Goal: Communication & Community: Answer question/provide support

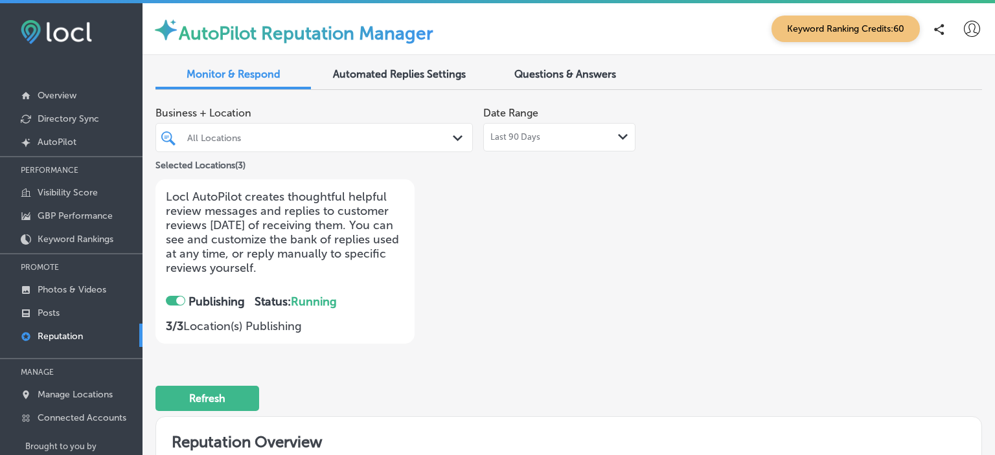
checkbox input "true"
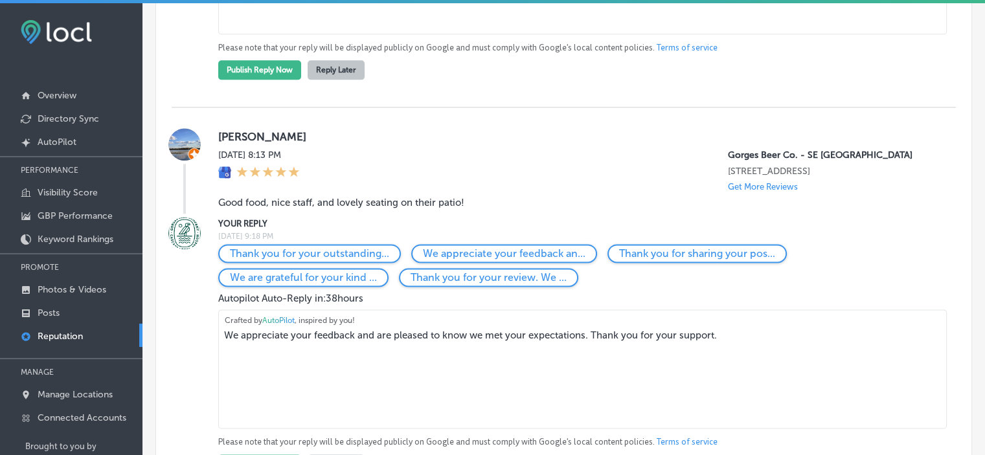
scroll to position [1665, 0]
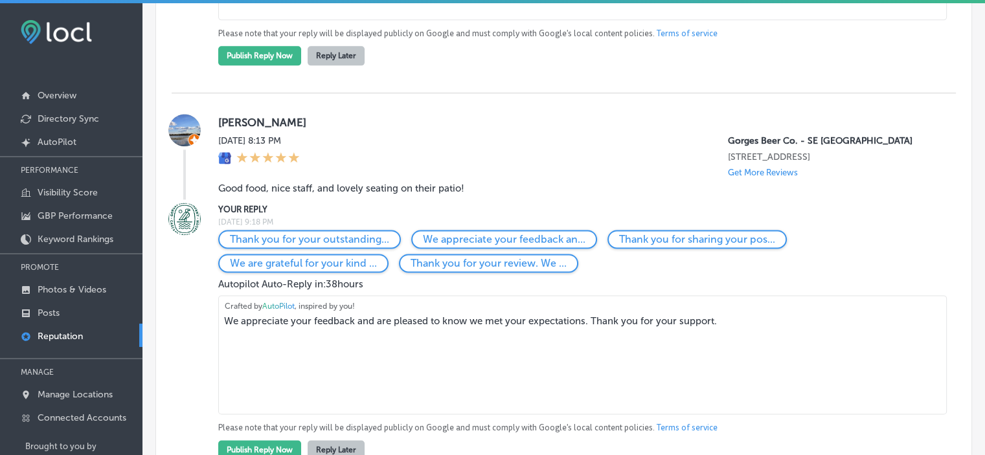
drag, startPoint x: 736, startPoint y: 352, endPoint x: 145, endPoint y: 370, distance: 590.8
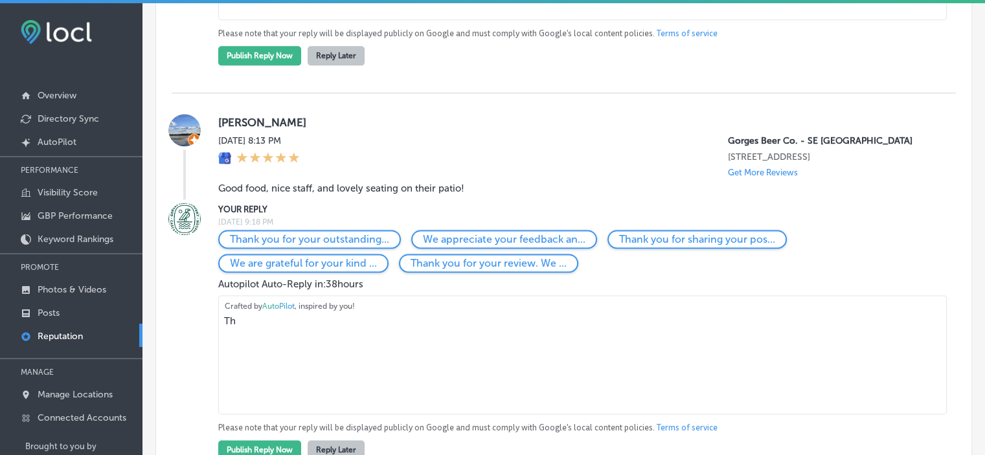
scroll to position [1650, 0]
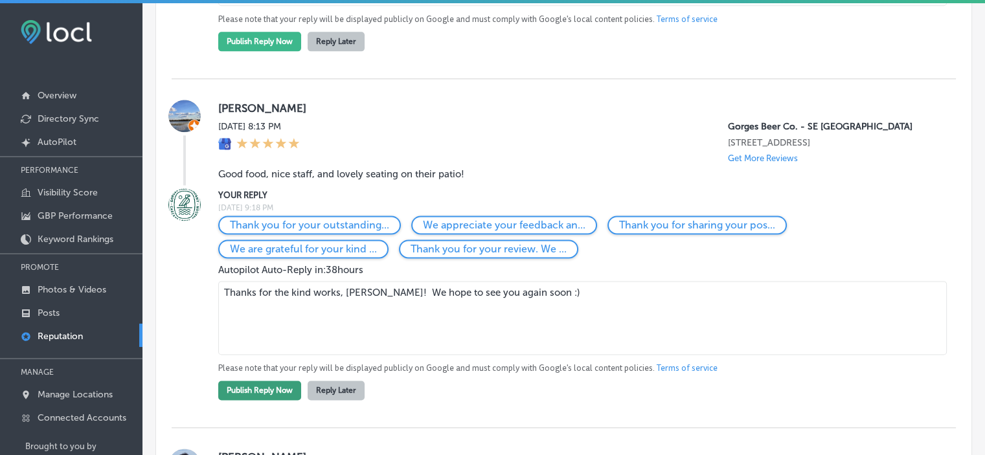
type textarea "Thanks for the kind works, [PERSON_NAME]! We hope to see you again soon :)"
click at [242, 400] on button "Publish Reply Now" at bounding box center [259, 390] width 83 height 19
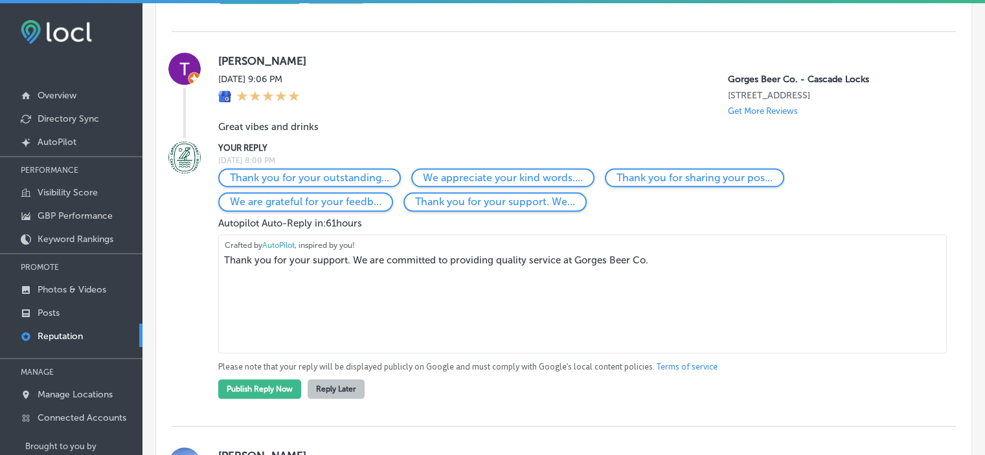
scroll to position [1318, 0]
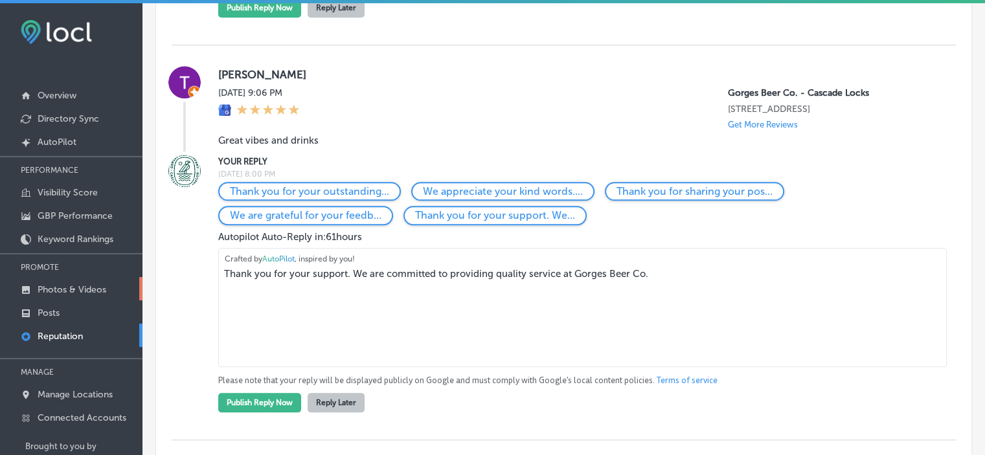
drag, startPoint x: 649, startPoint y: 292, endPoint x: 133, endPoint y: 279, distance: 516.2
click at [133, 279] on div "iconmonstr-menu-thin copy Created with Sketch. Overview Directory Sync Created …" at bounding box center [492, 230] width 985 height 455
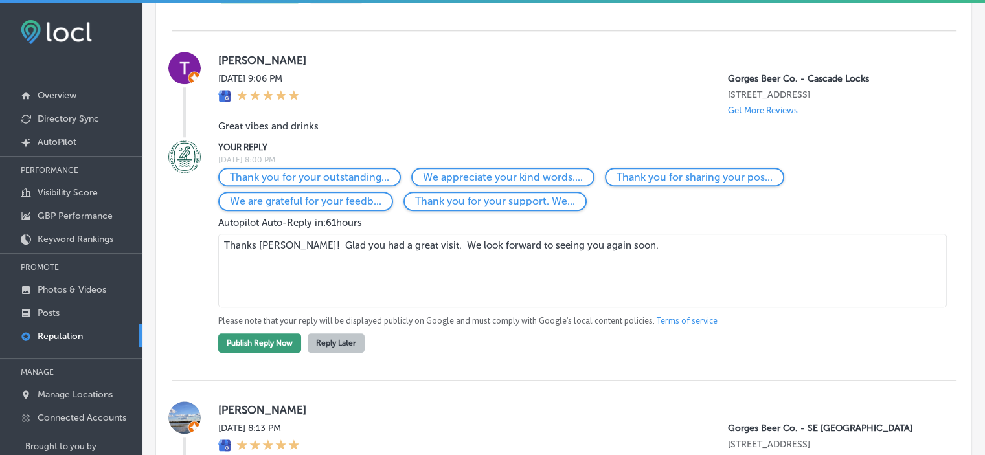
type textarea "Thanks [PERSON_NAME]! Glad you had a great visit. We look forward to seeing you…"
click at [247, 353] on button "Publish Reply Now" at bounding box center [259, 342] width 83 height 19
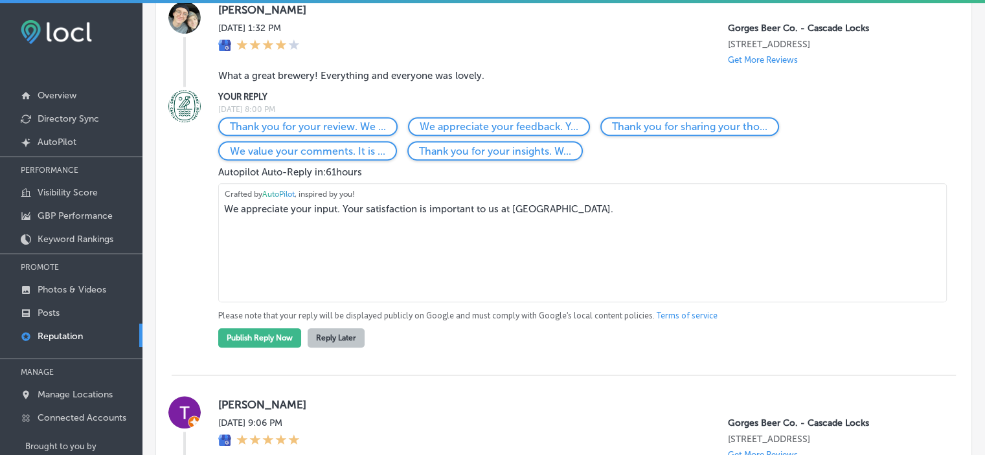
scroll to position [994, 0]
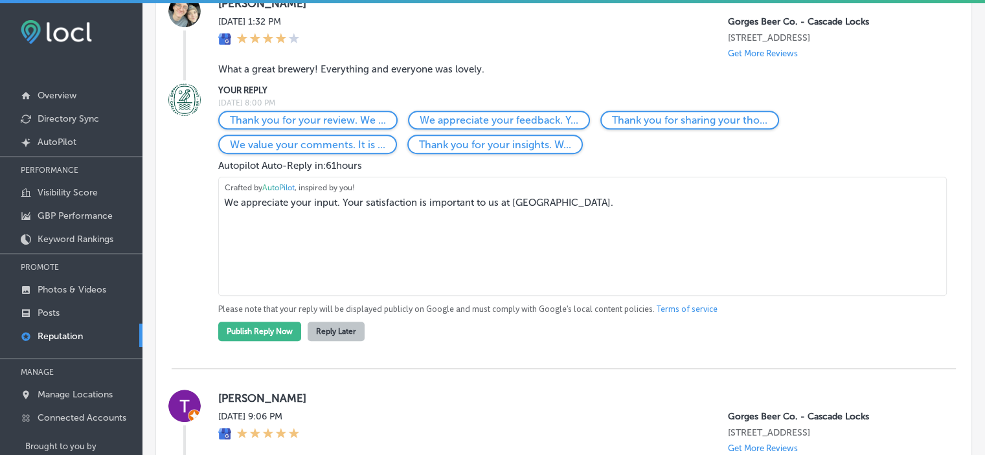
drag, startPoint x: 609, startPoint y: 217, endPoint x: 148, endPoint y: 235, distance: 461.4
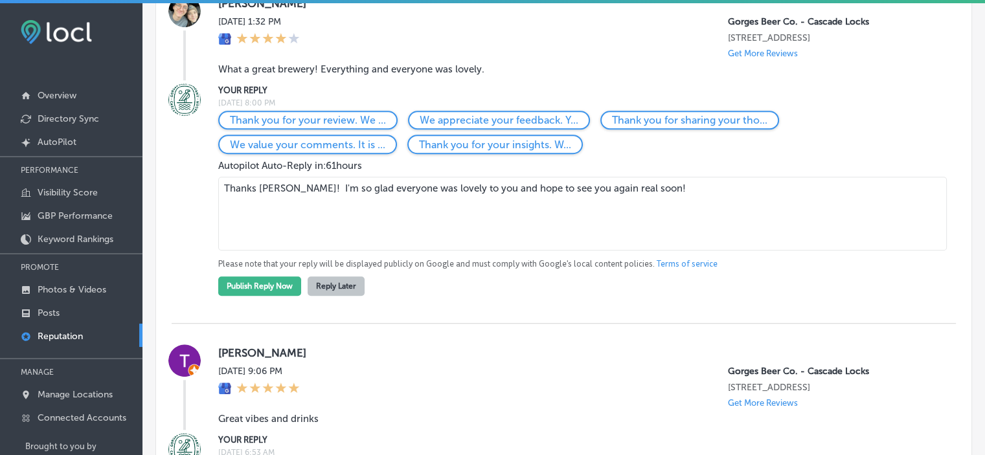
type textarea "Thanks [PERSON_NAME]! I'm so glad everyone was lovely to you and hope to see yo…"
click at [266, 270] on p "Please note that your reply will be displayed publicly on Google and must compl…" at bounding box center [576, 264] width 717 height 12
click at [255, 295] on button "Publish Reply Now" at bounding box center [259, 285] width 83 height 19
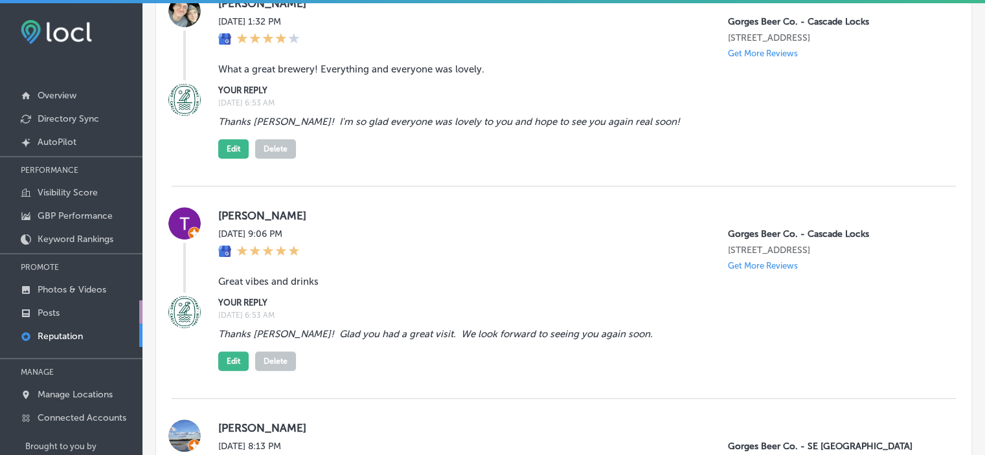
click at [62, 308] on link "Posts" at bounding box center [71, 311] width 142 height 23
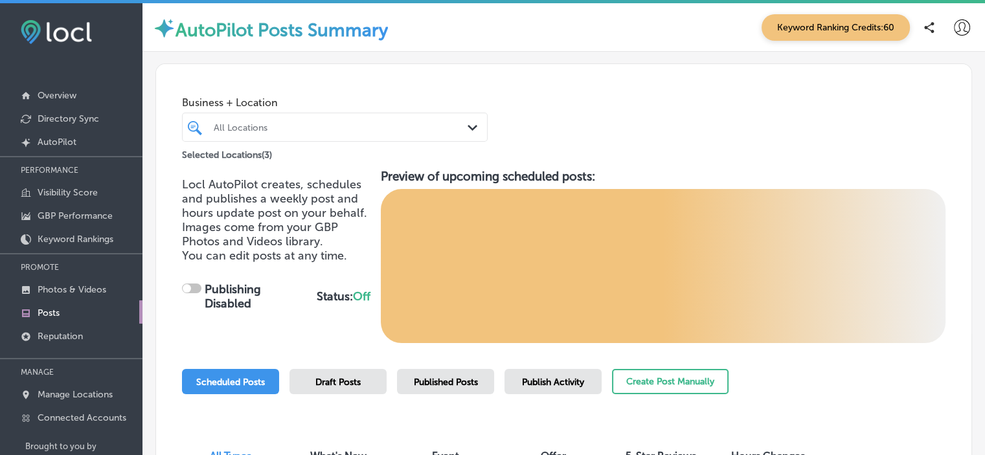
checkbox input "true"
